Goal: Complete application form: Complete application form

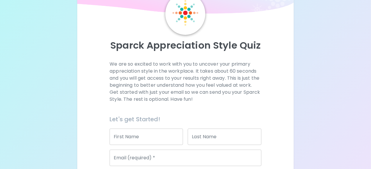
scroll to position [31, 0]
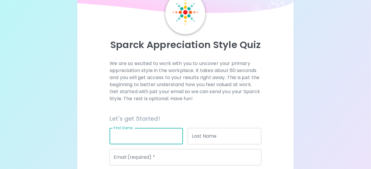
click at [161, 135] on input "First Name" at bounding box center [146, 136] width 73 height 16
type input "j"
type input "[PERSON_NAME]"
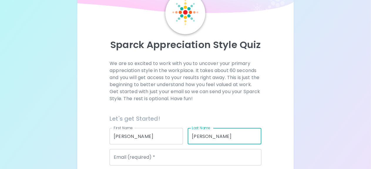
type input "[PERSON_NAME]"
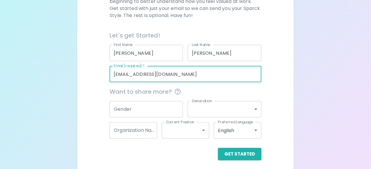
scroll to position [117, 0]
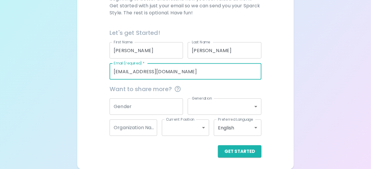
type input "[EMAIL_ADDRESS][DOMAIN_NAME]"
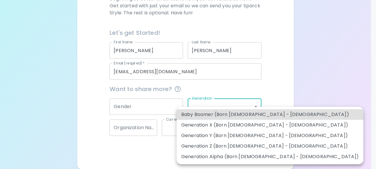
click at [231, 105] on body "Sparck Appreciation Style Quiz We are so excited to work with you to uncover yo…" at bounding box center [188, 26] width 376 height 287
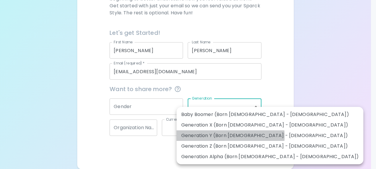
click at [230, 137] on li "Generation Y (Born [DEMOGRAPHIC_DATA] - [DEMOGRAPHIC_DATA])" at bounding box center [270, 136] width 187 height 11
type input "generation_y"
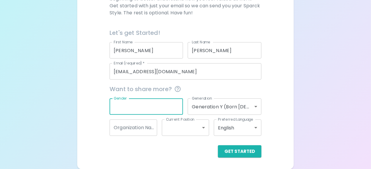
click at [167, 109] on input "Gender" at bounding box center [146, 107] width 73 height 16
type input "[DEMOGRAPHIC_DATA]"
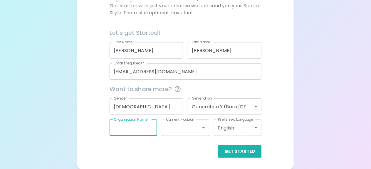
click at [140, 126] on input "Organization Name" at bounding box center [134, 128] width 48 height 16
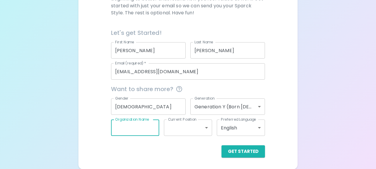
click at [199, 128] on body "Sparck Appreciation Style Quiz We are so excited to work with you to uncover yo…" at bounding box center [188, 26] width 376 height 287
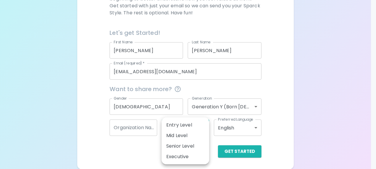
click at [279, 126] on div at bounding box center [188, 84] width 376 height 169
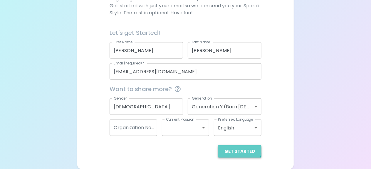
click at [238, 149] on button "Get Started" at bounding box center [239, 152] width 43 height 12
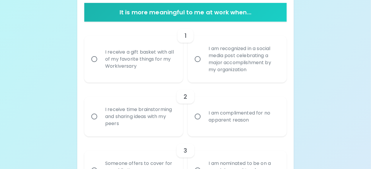
scroll to position [118, 0]
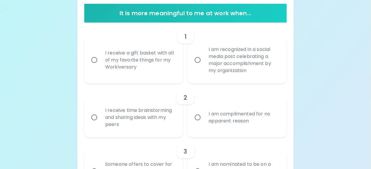
click at [88, 58] on label "I receive a gift basket with all of my favorite things for my Workiversary" at bounding box center [130, 60] width 99 height 47
click at [88, 58] on input "I receive a gift basket with all of my favorite things for my Workiversary" at bounding box center [94, 60] width 12 height 12
radio input "true"
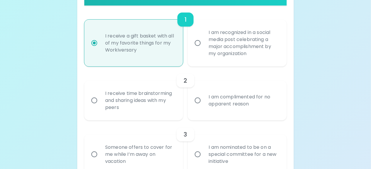
scroll to position [115, 0]
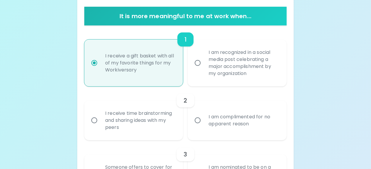
click at [202, 128] on label "I am complimented for no apparent reason" at bounding box center [233, 121] width 99 height 40
click at [202, 127] on input "I am complimented for no apparent reason" at bounding box center [198, 121] width 12 height 12
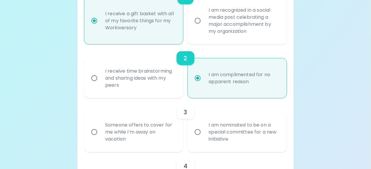
scroll to position [162, 0]
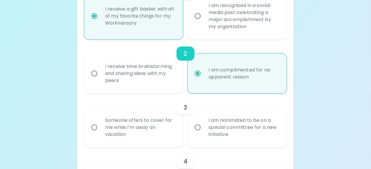
radio input "true"
click at [142, 130] on div "Someone offers to cover for me while I’m away on vacation" at bounding box center [139, 127] width 79 height 35
click at [100, 130] on input "Someone offers to cover for me while I’m away on vacation" at bounding box center [94, 128] width 12 height 12
radio input "false"
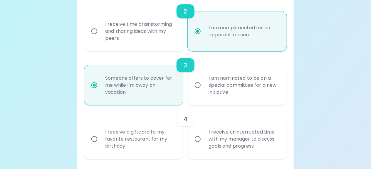
scroll to position [209, 0]
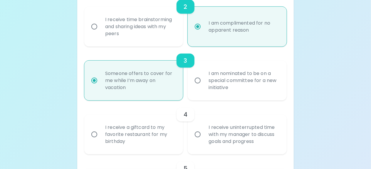
radio input "true"
click at [142, 130] on div "I receive a giftcard to my favorite restaurant for my birthday" at bounding box center [139, 134] width 79 height 35
click at [100, 130] on input "I receive a giftcard to my favorite restaurant for my birthday" at bounding box center [94, 135] width 12 height 12
radio input "false"
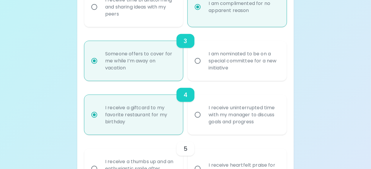
scroll to position [256, 0]
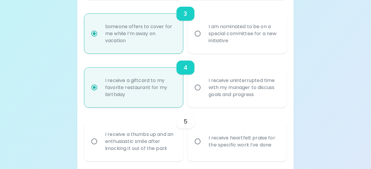
radio input "true"
click at [173, 149] on div "I receive a thumbs up and an enthusiastic smile after knocking it out of the pa…" at bounding box center [139, 141] width 79 height 35
click at [100, 148] on input "I receive a thumbs up and an enthusiastic smile after knocking it out of the pa…" at bounding box center [94, 142] width 12 height 12
radio input "false"
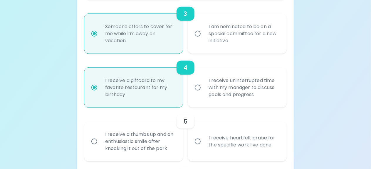
radio input "false"
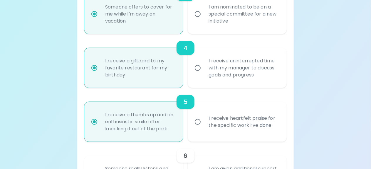
scroll to position [303, 0]
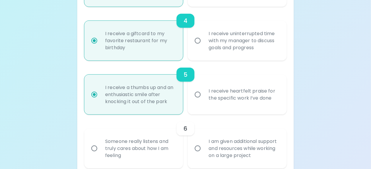
radio input "true"
click at [173, 149] on div "Someone really listens and truly cares about how I am feeling" at bounding box center [139, 148] width 79 height 35
click at [100, 149] on input "Someone really listens and truly cares about how I am feeling" at bounding box center [94, 149] width 12 height 12
radio input "false"
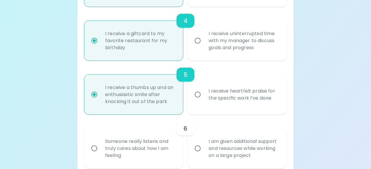
radio input "false"
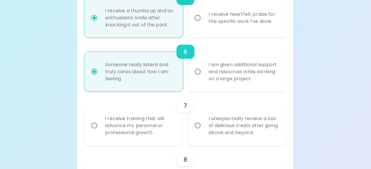
scroll to position [381, 0]
radio input "true"
click at [206, 131] on div "I unexpectedly receive a box of delicious treats after going above and beyond" at bounding box center [243, 125] width 79 height 35
click at [204, 131] on input "I unexpectedly receive a box of delicious treats after going above and beyond" at bounding box center [198, 125] width 12 height 12
radio input "false"
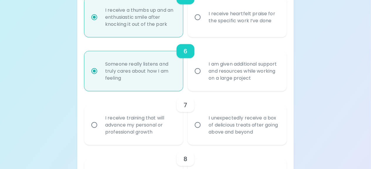
radio input "false"
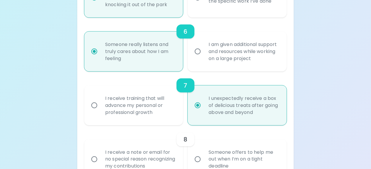
scroll to position [428, 0]
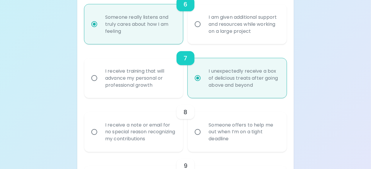
radio input "true"
click at [170, 136] on div "I receive a note or email for no special reason recognizing my contributions" at bounding box center [139, 132] width 79 height 35
click at [100, 136] on input "I receive a note or email for no special reason recognizing my contributions" at bounding box center [94, 132] width 12 height 12
radio input "false"
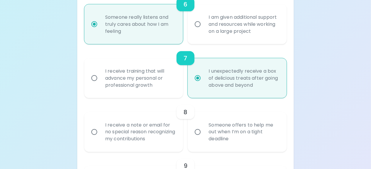
radio input "false"
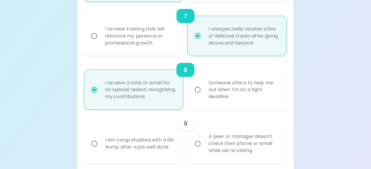
scroll to position [475, 0]
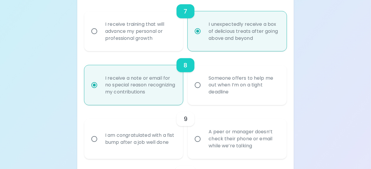
radio input "true"
click at [176, 142] on div "I am congratulated with a fist bump after a job well done" at bounding box center [139, 139] width 79 height 28
click at [100, 142] on input "I am congratulated with a fist bump after a job well done" at bounding box center [94, 139] width 12 height 12
radio input "false"
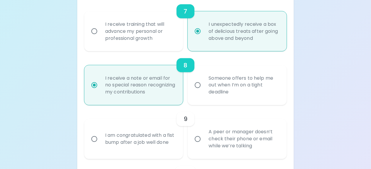
radio input "false"
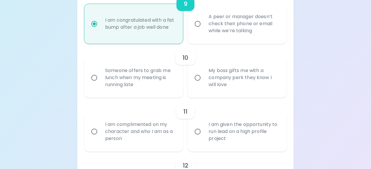
scroll to position [590, 0]
radio input "true"
click at [280, 90] on div "My boss gifts me with a company perk they know I will love" at bounding box center [243, 77] width 79 height 35
click at [204, 84] on input "My boss gifts me with a company perk they know I will love" at bounding box center [198, 78] width 12 height 12
radio input "false"
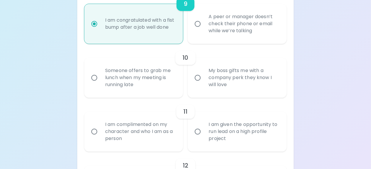
radio input "false"
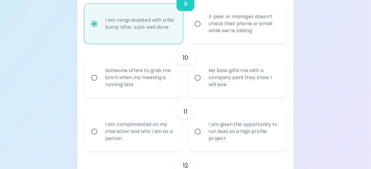
radio input "false"
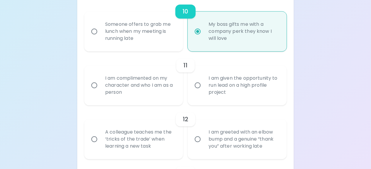
scroll to position [637, 0]
radio input "true"
click at [166, 89] on div "I am complimented on my character and who I am as a person" at bounding box center [139, 84] width 79 height 35
click at [100, 89] on input "I am complimented on my character and who I am as a person" at bounding box center [94, 85] width 12 height 12
radio input "false"
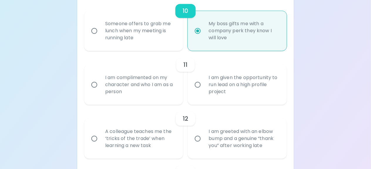
radio input "false"
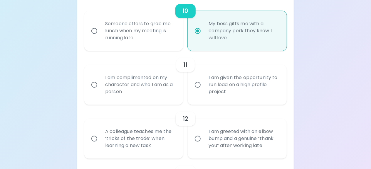
radio input "false"
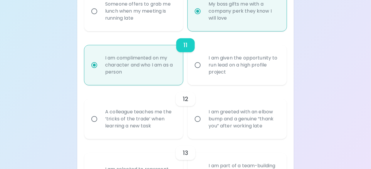
scroll to position [684, 0]
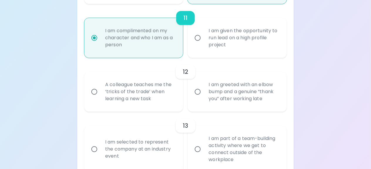
radio input "true"
click at [170, 97] on div "A colleague teaches me the ‘tricks of the trade’ when learning a new task" at bounding box center [139, 91] width 79 height 35
click at [100, 97] on input "A colleague teaches me the ‘tricks of the trade’ when learning a new task" at bounding box center [94, 92] width 12 height 12
radio input "false"
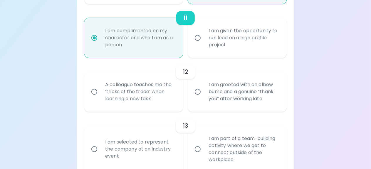
radio input "false"
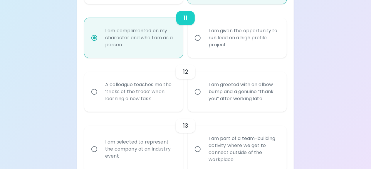
radio input "false"
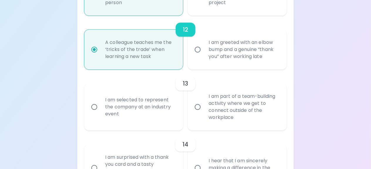
scroll to position [731, 0]
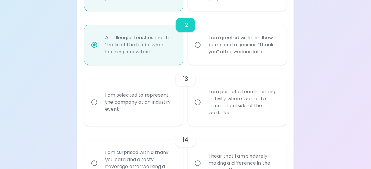
radio input "true"
click at [175, 107] on div "I am selected to represent the company at an industry event" at bounding box center [139, 102] width 79 height 35
click at [100, 107] on input "I am selected to represent the company at an industry event" at bounding box center [94, 102] width 12 height 12
radio input "false"
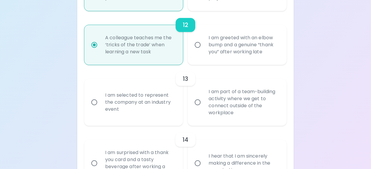
radio input "false"
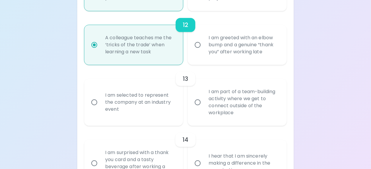
radio input "false"
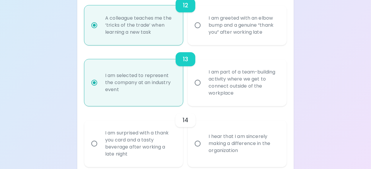
scroll to position [778, 0]
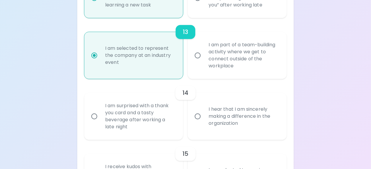
radio input "true"
click at [175, 107] on div "I am surprised with a thank you card and a tasty beverage after working a late …" at bounding box center [139, 116] width 79 height 42
click at [100, 110] on input "I am surprised with a thank you card and a tasty beverage after working a late …" at bounding box center [94, 116] width 12 height 12
radio input "false"
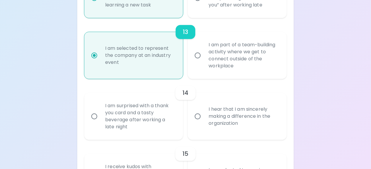
radio input "false"
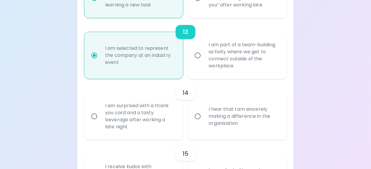
radio input "false"
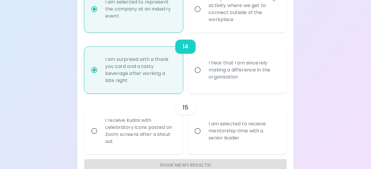
scroll to position [825, 0]
radio input "true"
click at [175, 107] on div "15" at bounding box center [185, 107] width 202 height 14
click at [169, 121] on div "I receive kudos with celebratory icons posted on Zoom screens after a shout out" at bounding box center [139, 131] width 79 height 42
click at [100, 125] on input "I receive kudos with celebratory icons posted on Zoom screens after a shout out" at bounding box center [94, 131] width 12 height 12
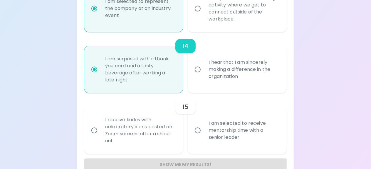
radio input "false"
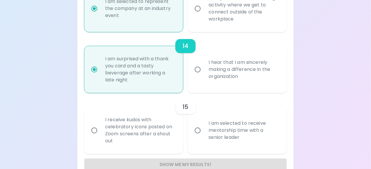
radio input "false"
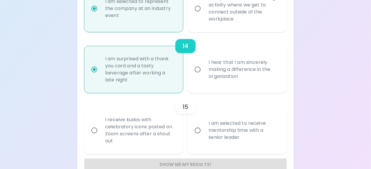
radio input "false"
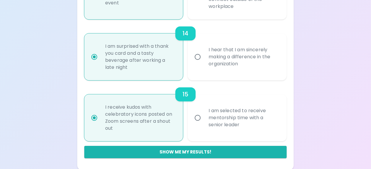
scroll to position [839, 0]
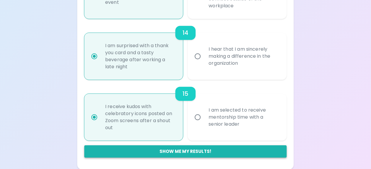
radio input "true"
click at [196, 153] on button "Show me my results!" at bounding box center [185, 152] width 202 height 12
radio input "false"
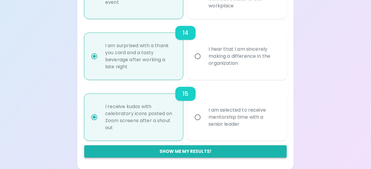
radio input "false"
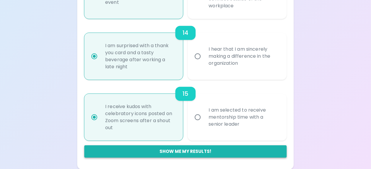
radio input "false"
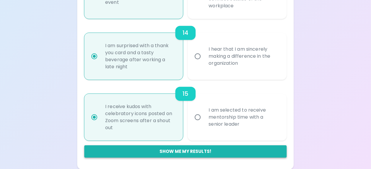
radio input "false"
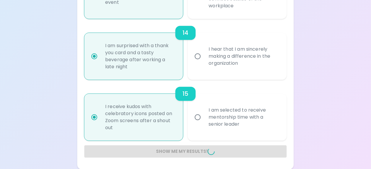
radio input "false"
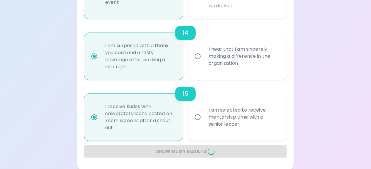
radio input "false"
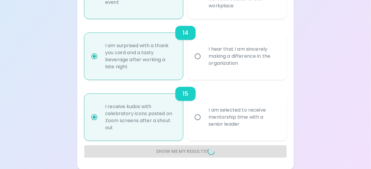
radio input "false"
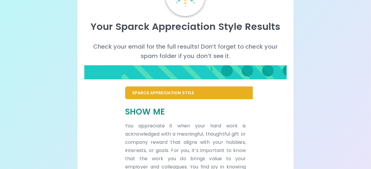
scroll to position [49, 0]
